Goal: Task Accomplishment & Management: Manage account settings

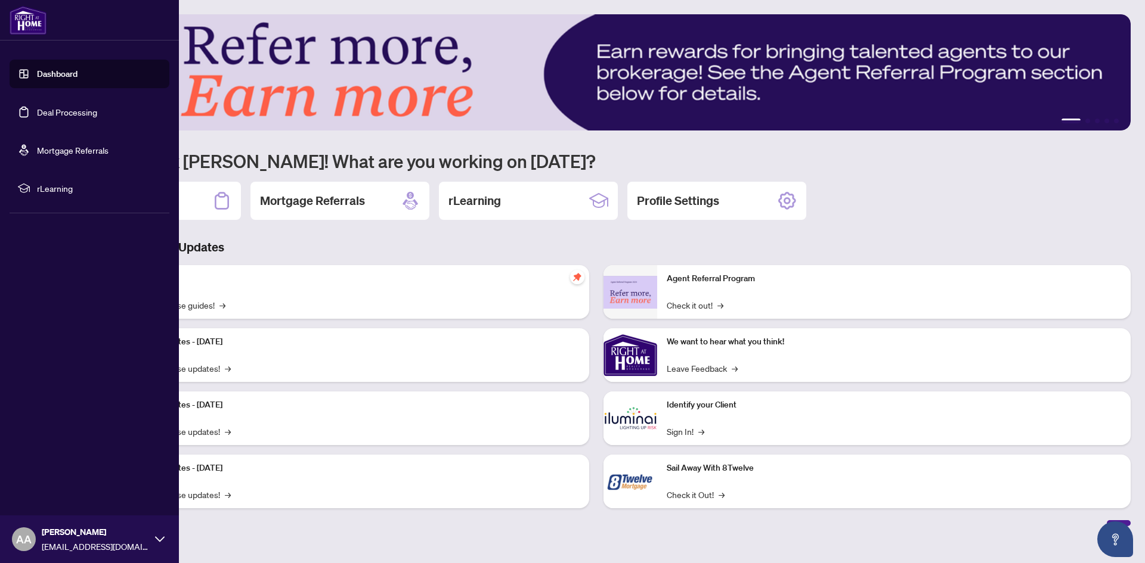
click at [58, 70] on link "Dashboard" at bounding box center [57, 74] width 41 height 11
click at [76, 111] on link "Deal Processing" at bounding box center [67, 112] width 60 height 11
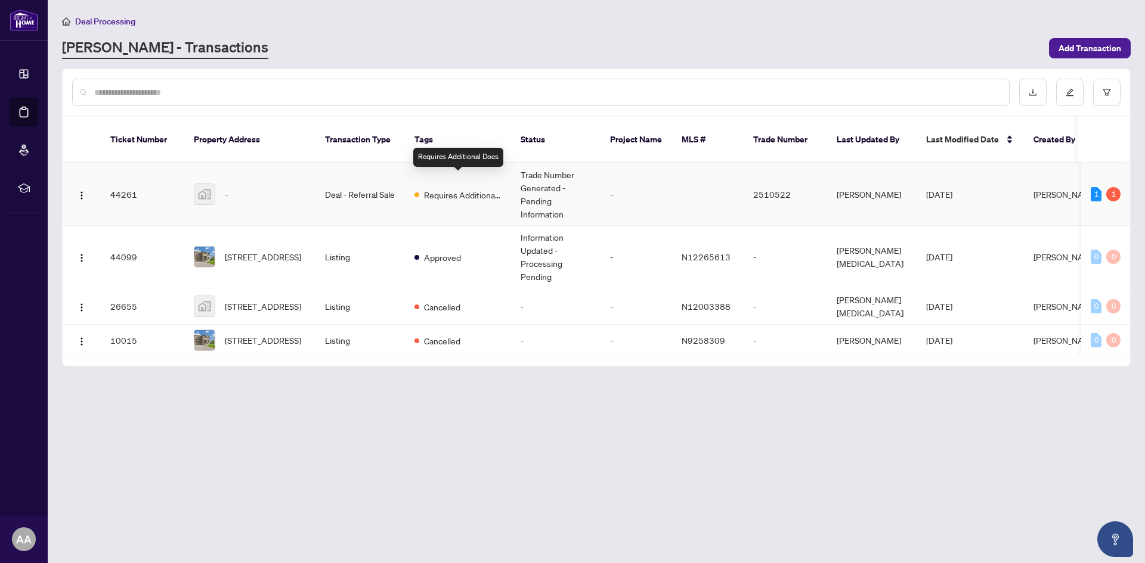
click at [442, 188] on span "Requires Additional Docs" at bounding box center [463, 194] width 78 height 13
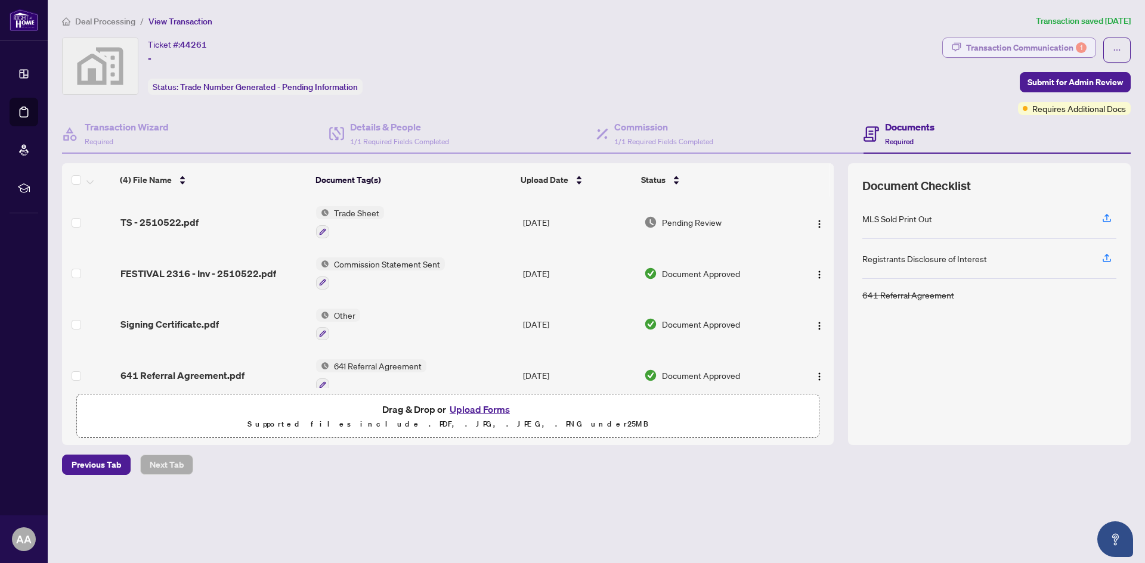
click at [1040, 40] on div "Transaction Communication 1" at bounding box center [1026, 47] width 120 height 19
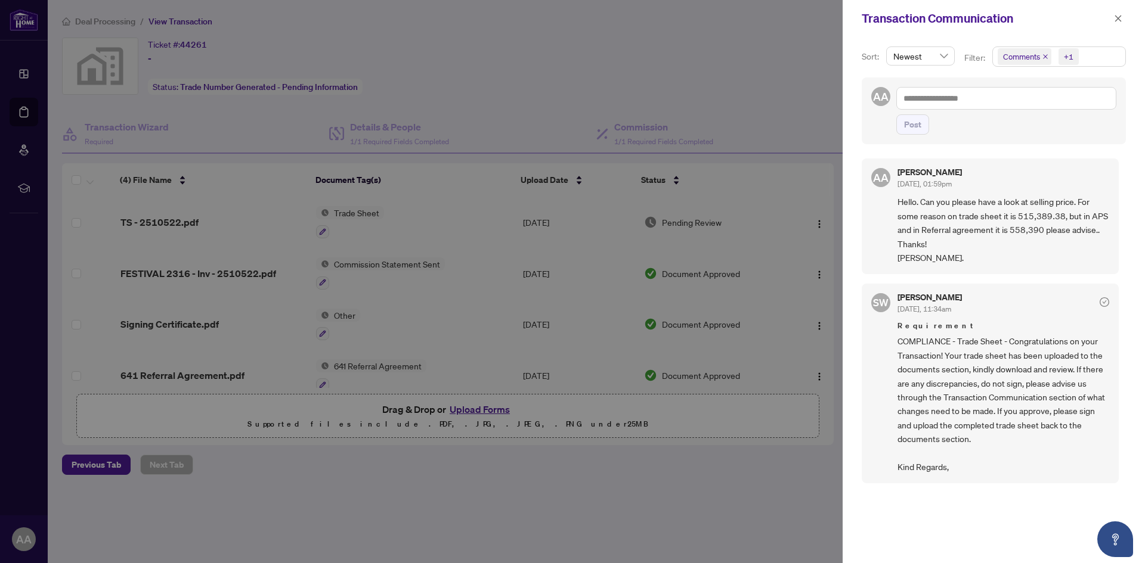
scroll to position [2, 0]
click at [746, 140] on div at bounding box center [572, 281] width 1145 height 563
click at [1116, 18] on icon "close" at bounding box center [1118, 18] width 8 height 8
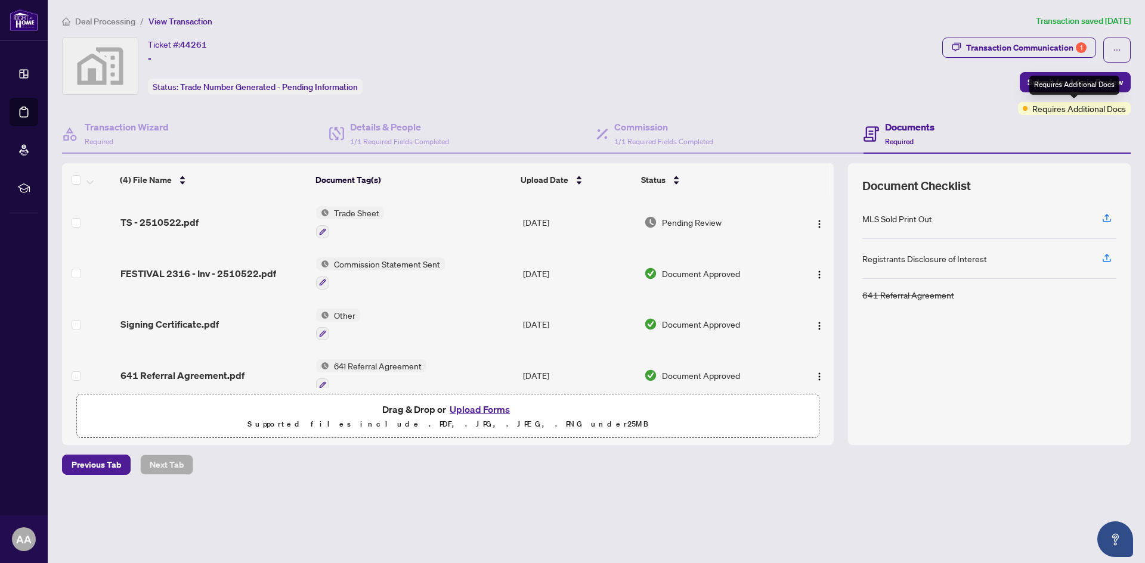
click at [1050, 106] on span "Requires Additional Docs" at bounding box center [1079, 108] width 94 height 13
